Goal: Task Accomplishment & Management: Manage account settings

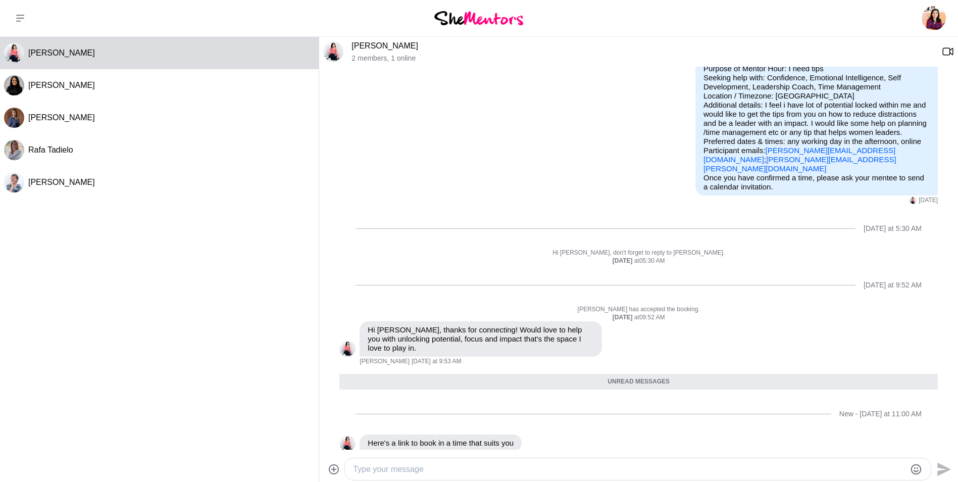
scroll to position [64, 0]
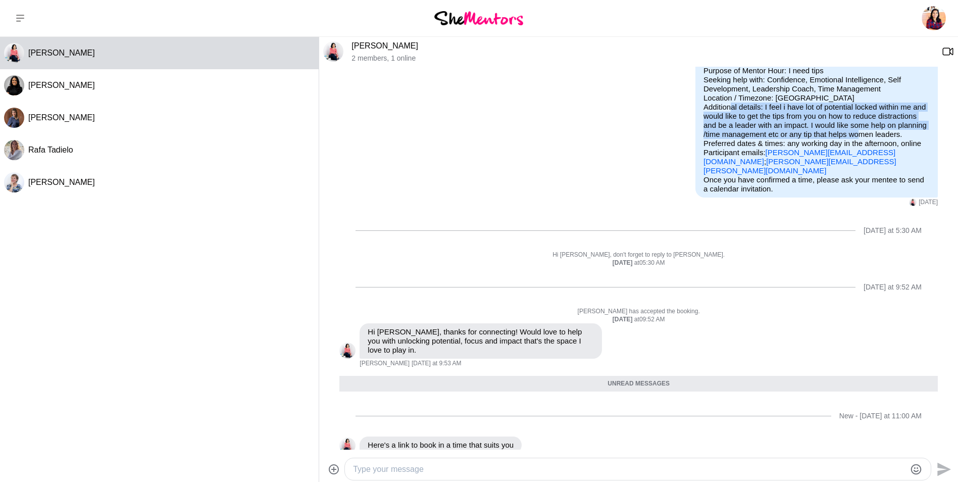
drag, startPoint x: 757, startPoint y: 106, endPoint x: 899, endPoint y: 132, distance: 144.7
click at [899, 132] on p "Purpose of Mentor Hour: I need tips Seeking help with: Confidence, Emotional In…" at bounding box center [816, 120] width 226 height 109
copy p "I feel i have lot of potential locked within me and would like to get the tips …"
click at [372, 49] on link "[PERSON_NAME]" at bounding box center [384, 45] width 67 height 9
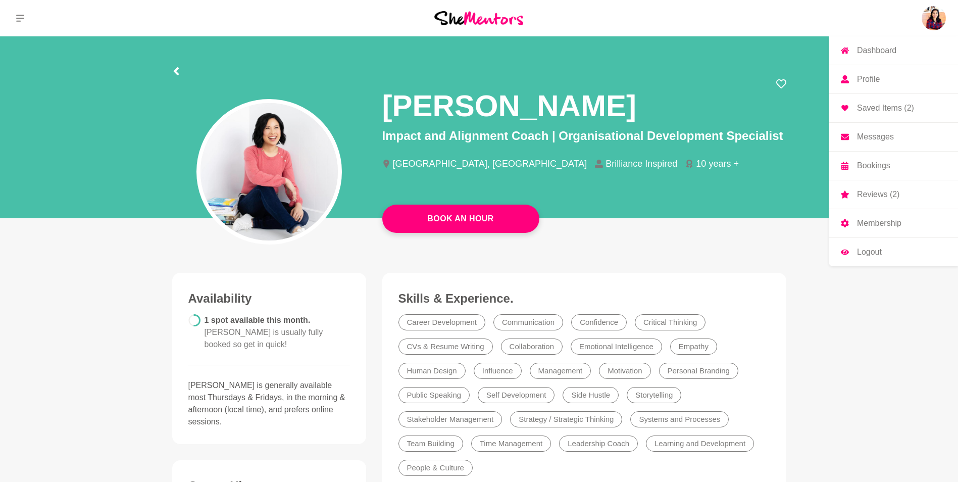
click at [870, 135] on p "Messages" at bounding box center [875, 137] width 37 height 8
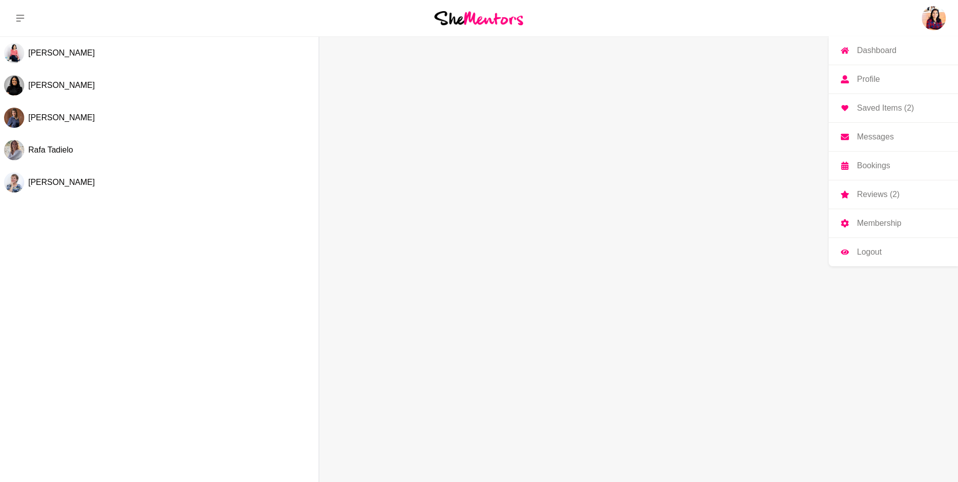
click at [874, 193] on p "Reviews (2)" at bounding box center [878, 194] width 42 height 8
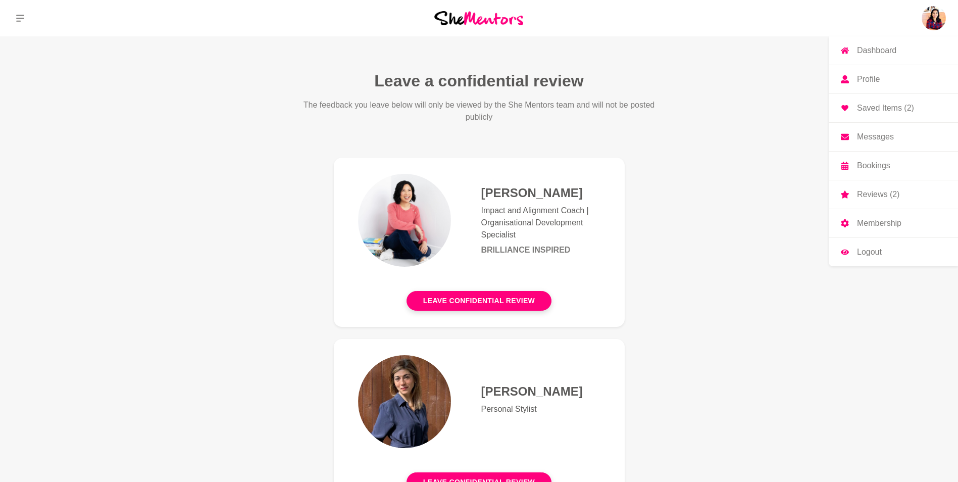
click at [874, 193] on p "Reviews (2)" at bounding box center [878, 194] width 42 height 8
click at [873, 107] on p "Saved Items (2)" at bounding box center [885, 108] width 57 height 8
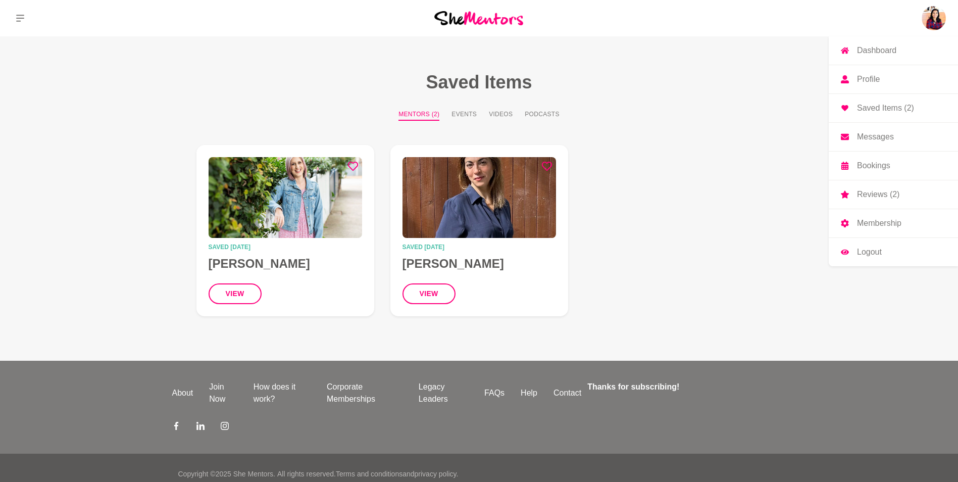
click at [869, 193] on p "Reviews (2)" at bounding box center [878, 194] width 42 height 8
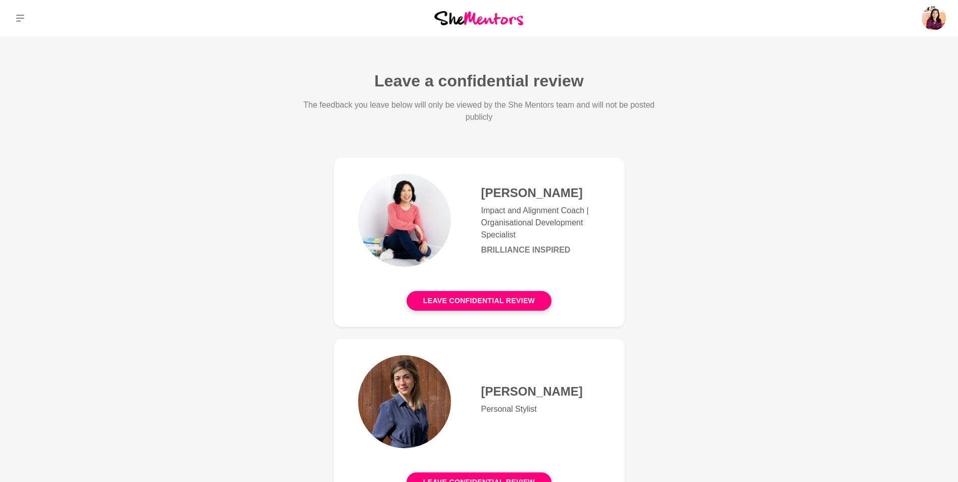
click at [514, 195] on h4 "[PERSON_NAME]" at bounding box center [540, 192] width 119 height 15
click at [885, 51] on p "Dashboard" at bounding box center [876, 50] width 39 height 8
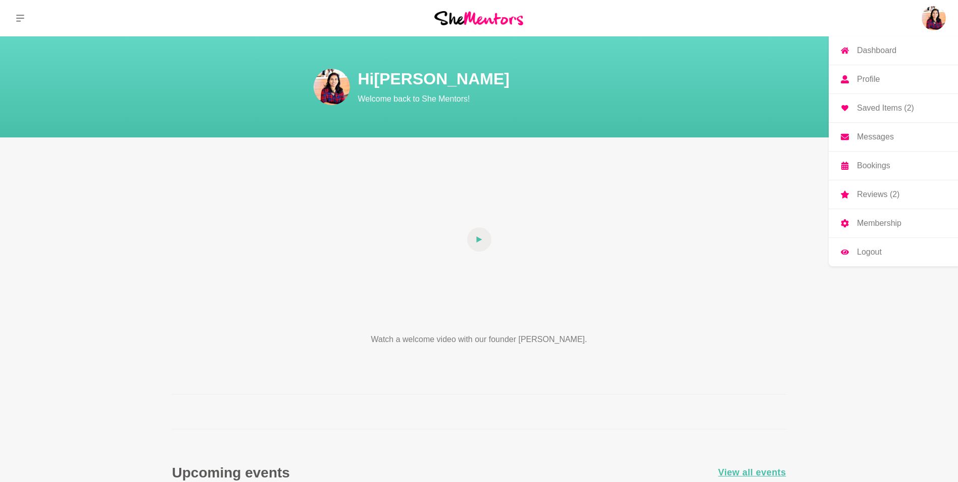
click at [872, 80] on p "Profile" at bounding box center [868, 79] width 23 height 8
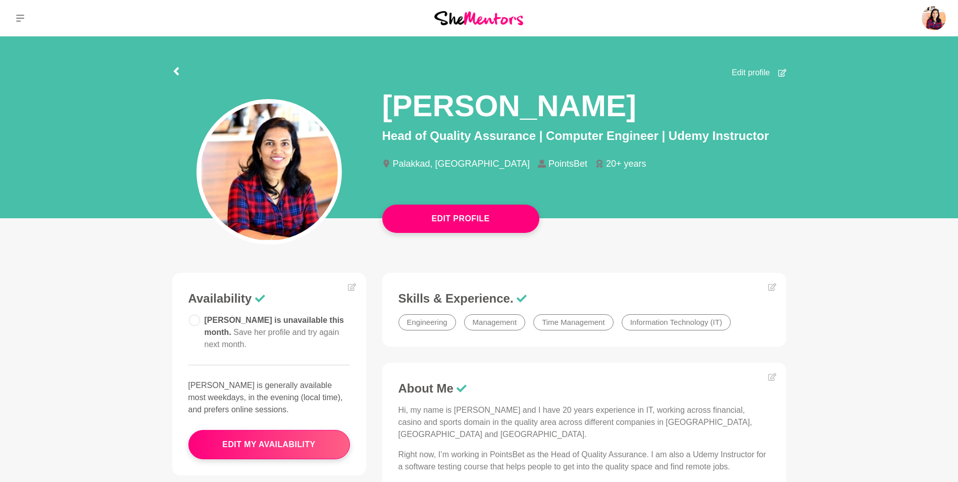
click at [851, 337] on main "Edit Profile Edit profile [PERSON_NAME] Head of Quality Assurance | Computer En…" at bounding box center [479, 413] width 958 height 755
click at [293, 432] on button "edit my availability" at bounding box center [269, 444] width 162 height 29
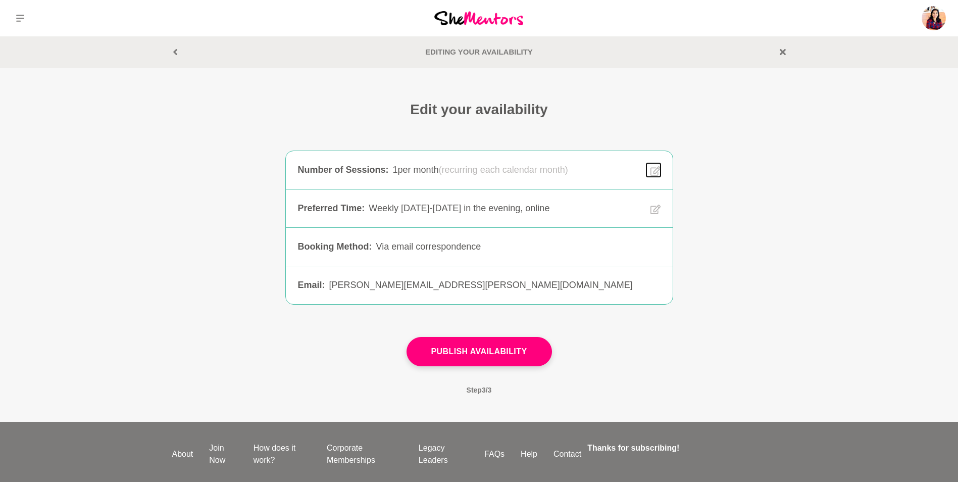
click at [654, 166] on icon at bounding box center [655, 171] width 10 height 12
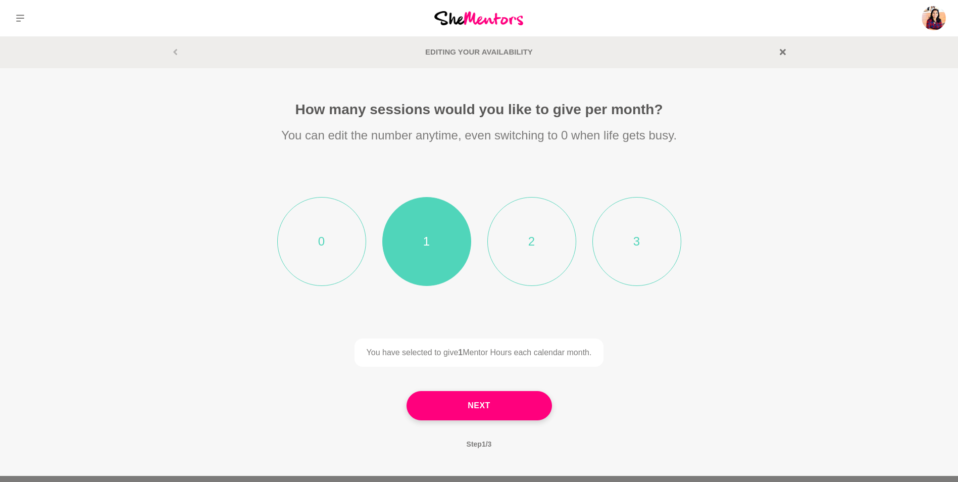
click at [326, 252] on li "0" at bounding box center [321, 241] width 89 height 89
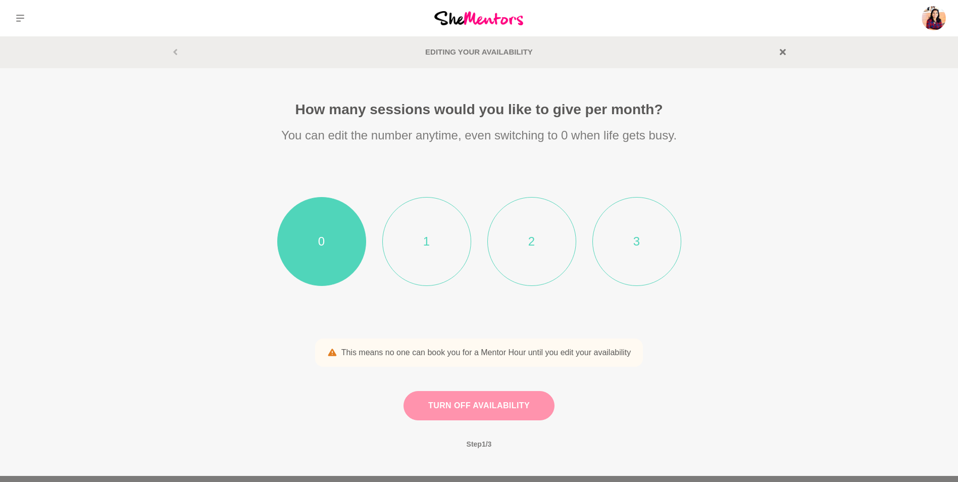
click at [478, 409] on button "Turn off availability" at bounding box center [478, 405] width 151 height 29
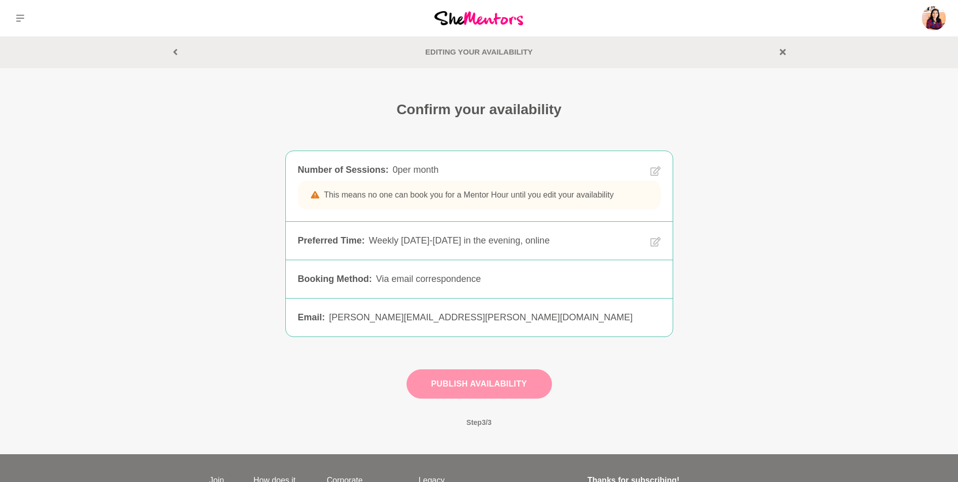
click at [482, 385] on button "Publish Availability" at bounding box center [479, 383] width 145 height 29
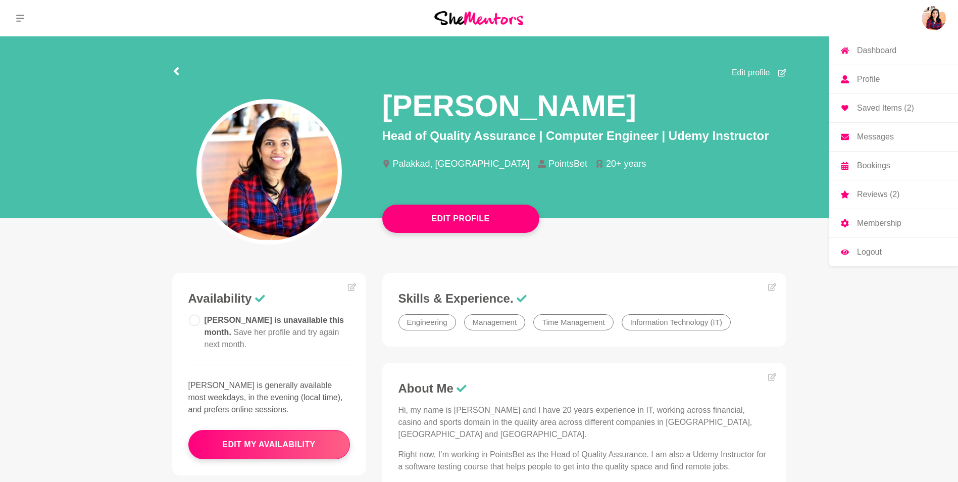
click at [931, 13] on img at bounding box center [934, 18] width 24 height 24
click at [873, 136] on p "Messages" at bounding box center [875, 137] width 37 height 8
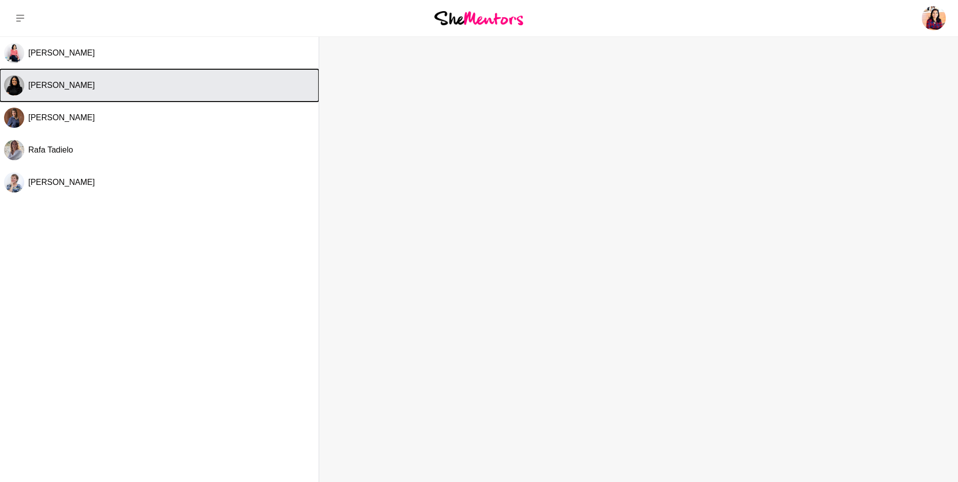
click at [165, 81] on div "[PERSON_NAME]" at bounding box center [171, 85] width 286 height 10
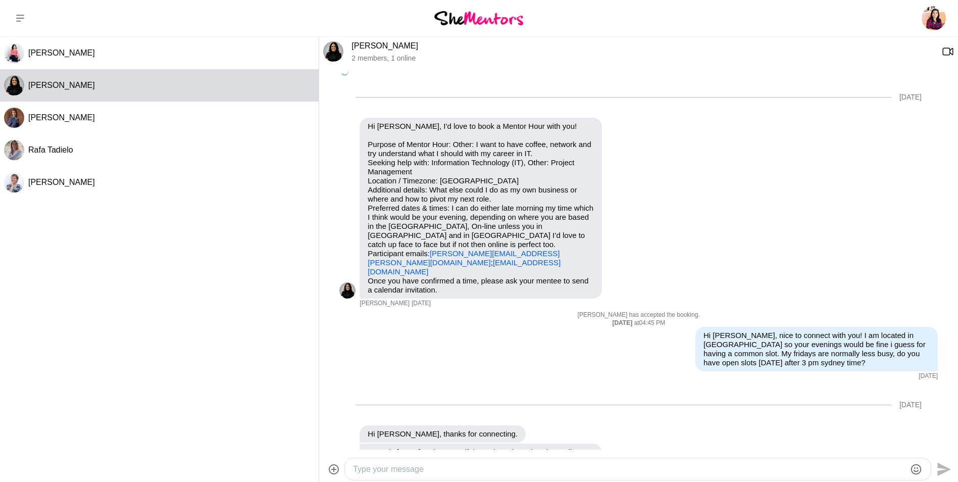
scroll to position [551, 0]
